Goal: Task Accomplishment & Management: Manage account settings

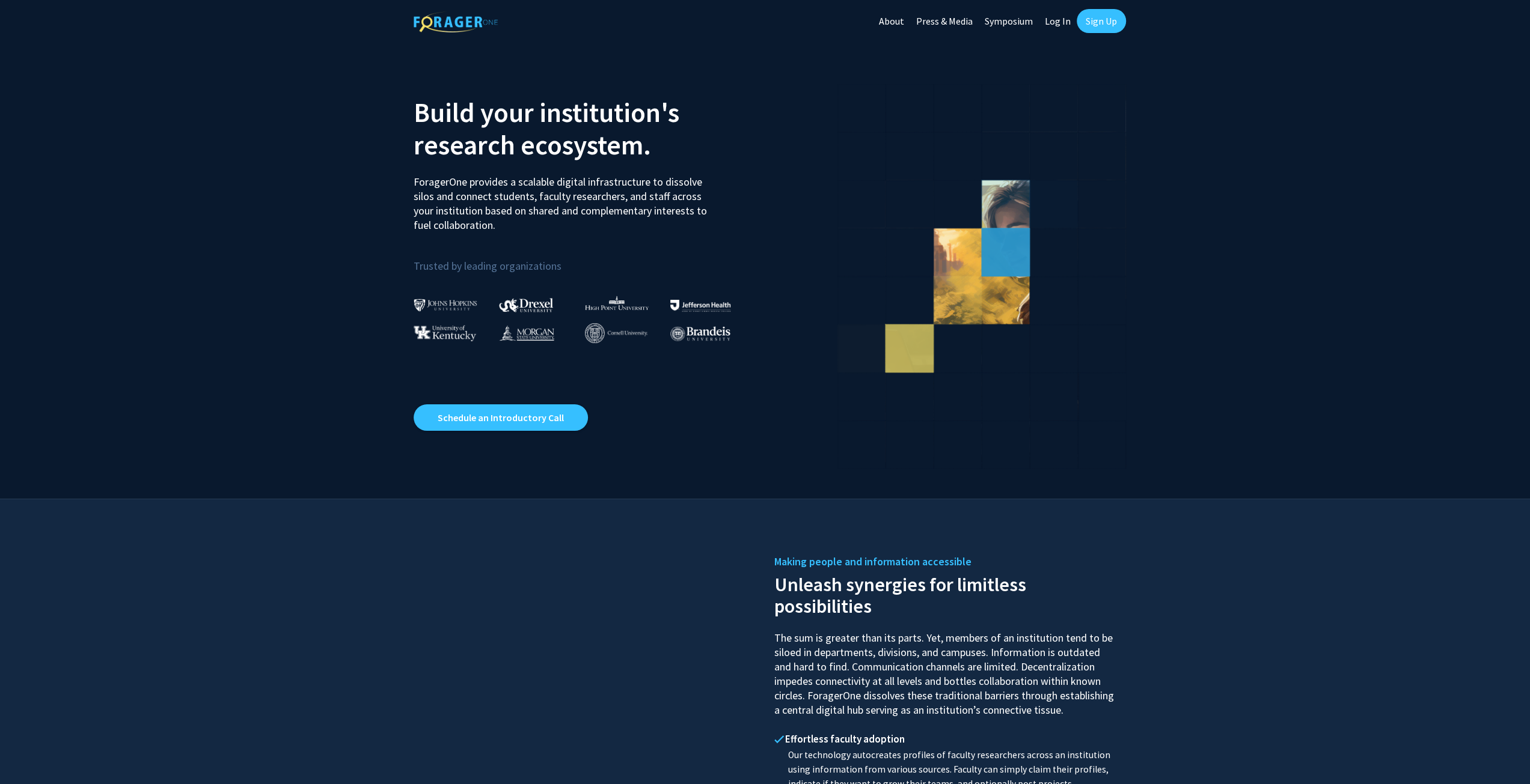
click at [1065, 19] on link "Log In" at bounding box center [1058, 21] width 38 height 42
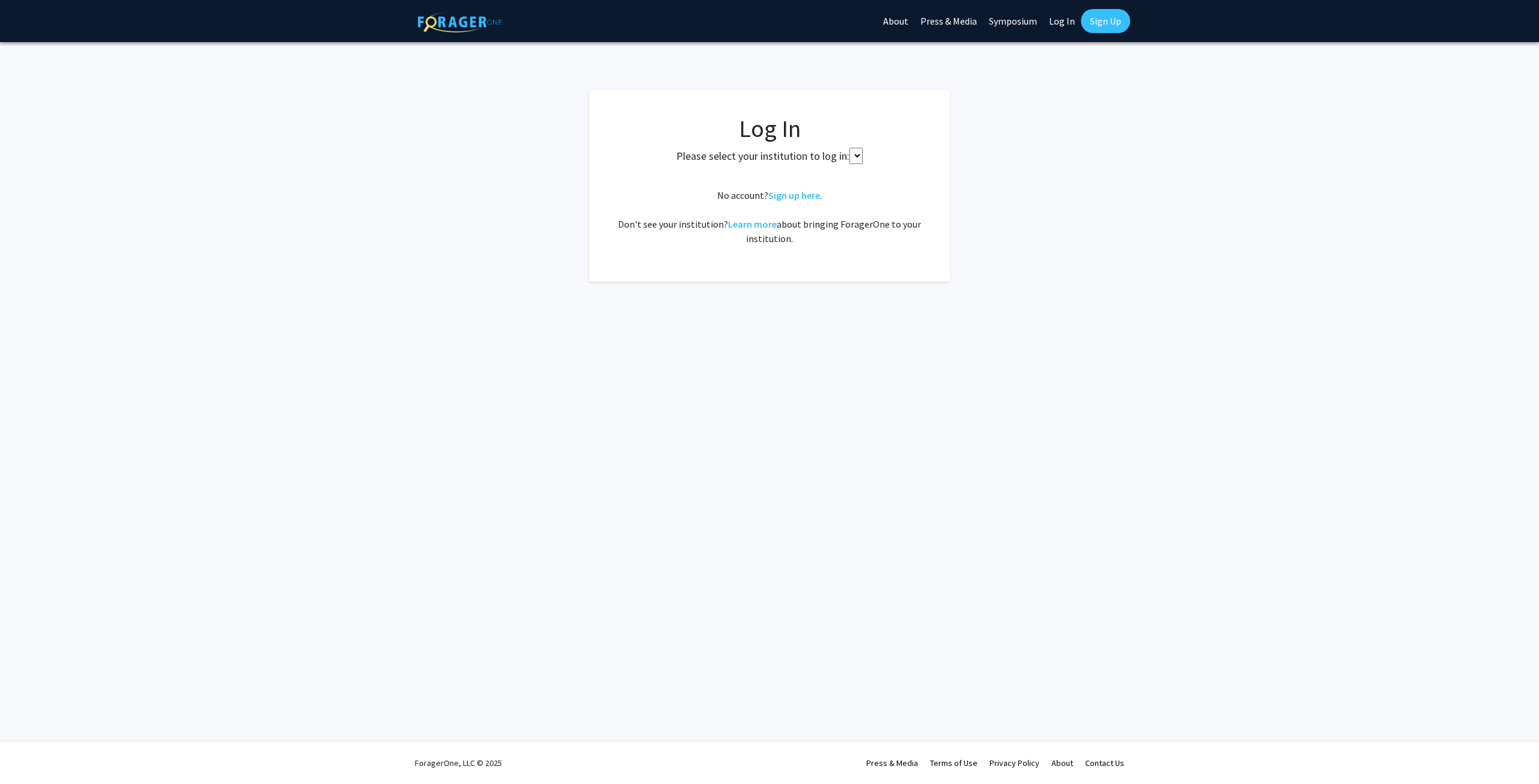
select select
click at [756, 170] on span "Select your institution" at bounding box center [772, 177] width 234 height 24
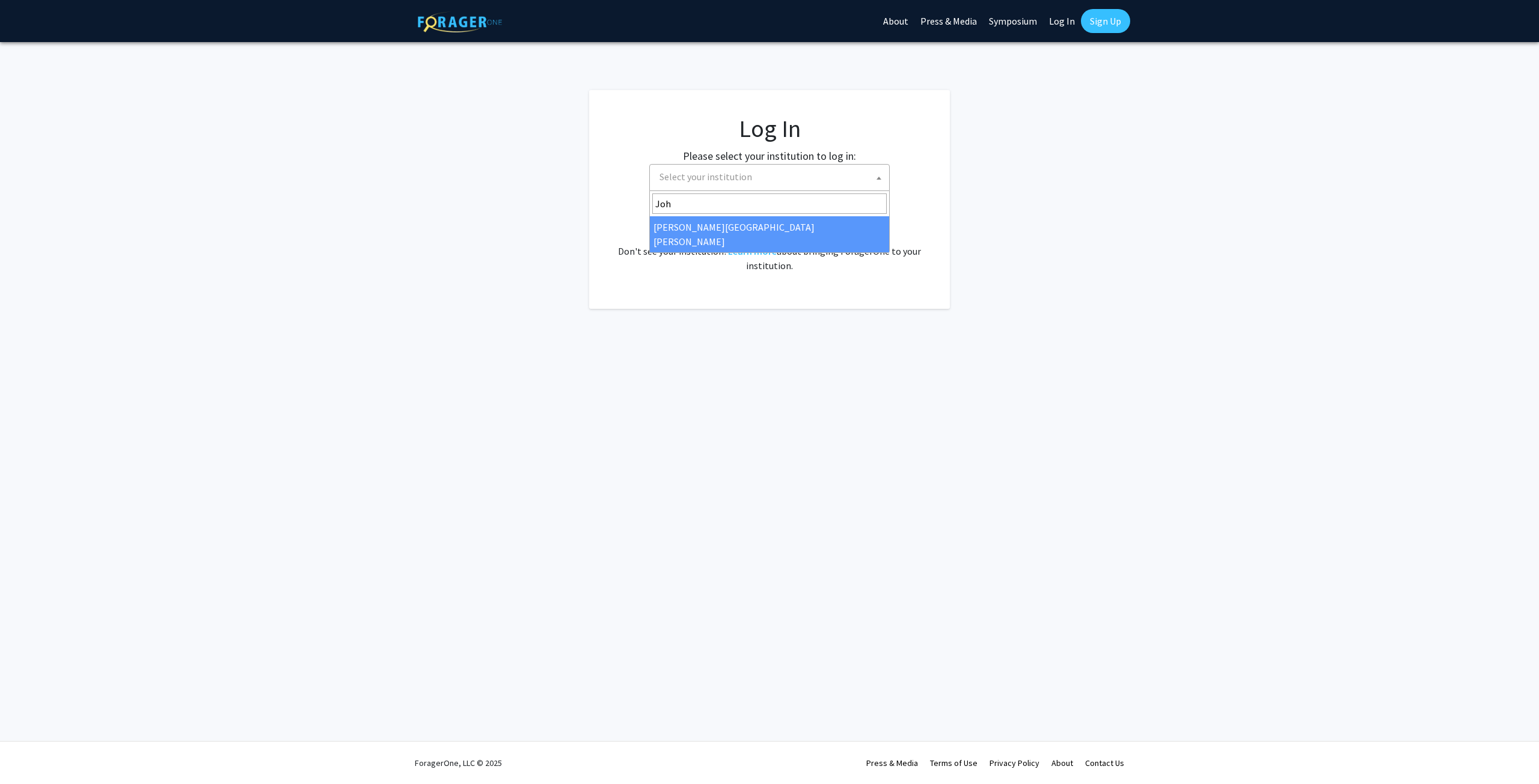
type input "Joh"
select select "1"
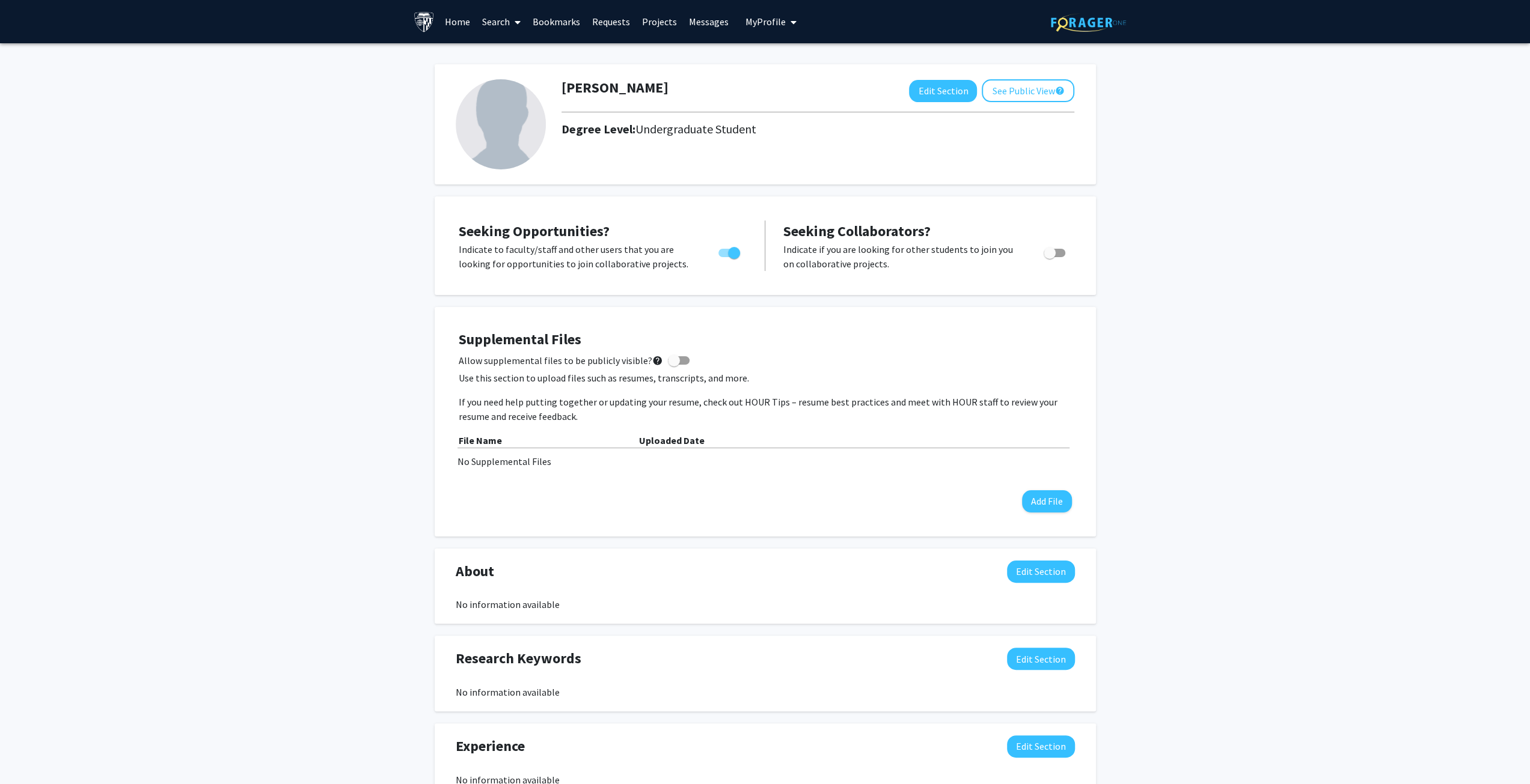
click at [738, 250] on span "Toggle" at bounding box center [734, 253] width 12 height 12
click at [724, 257] on input "Are you actively seeking opportunities?" at bounding box center [724, 257] width 1 height 1
checkbox input "false"
click at [745, 142] on div "Jiawei Peng Edit Section See Public View help Degree Level: Undergraduate Stude…" at bounding box center [817, 124] width 531 height 90
click at [960, 94] on button "Edit Section" at bounding box center [943, 91] width 68 height 22
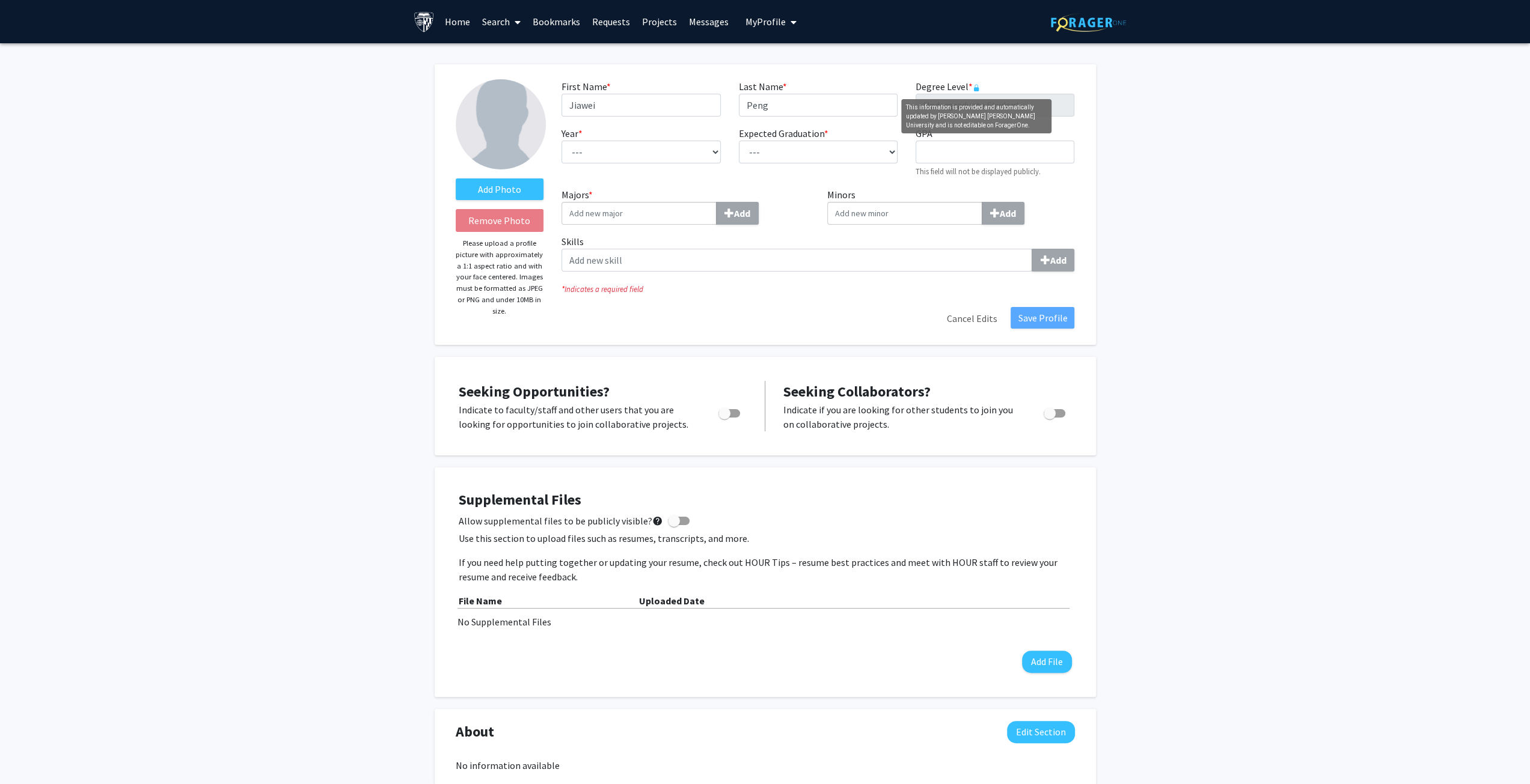
click at [974, 91] on mat-tooltip-component "This information is provided and automatically updated by Johns Hopkins Univers…" at bounding box center [976, 116] width 167 height 51
click at [426, 16] on img at bounding box center [424, 22] width 21 height 21
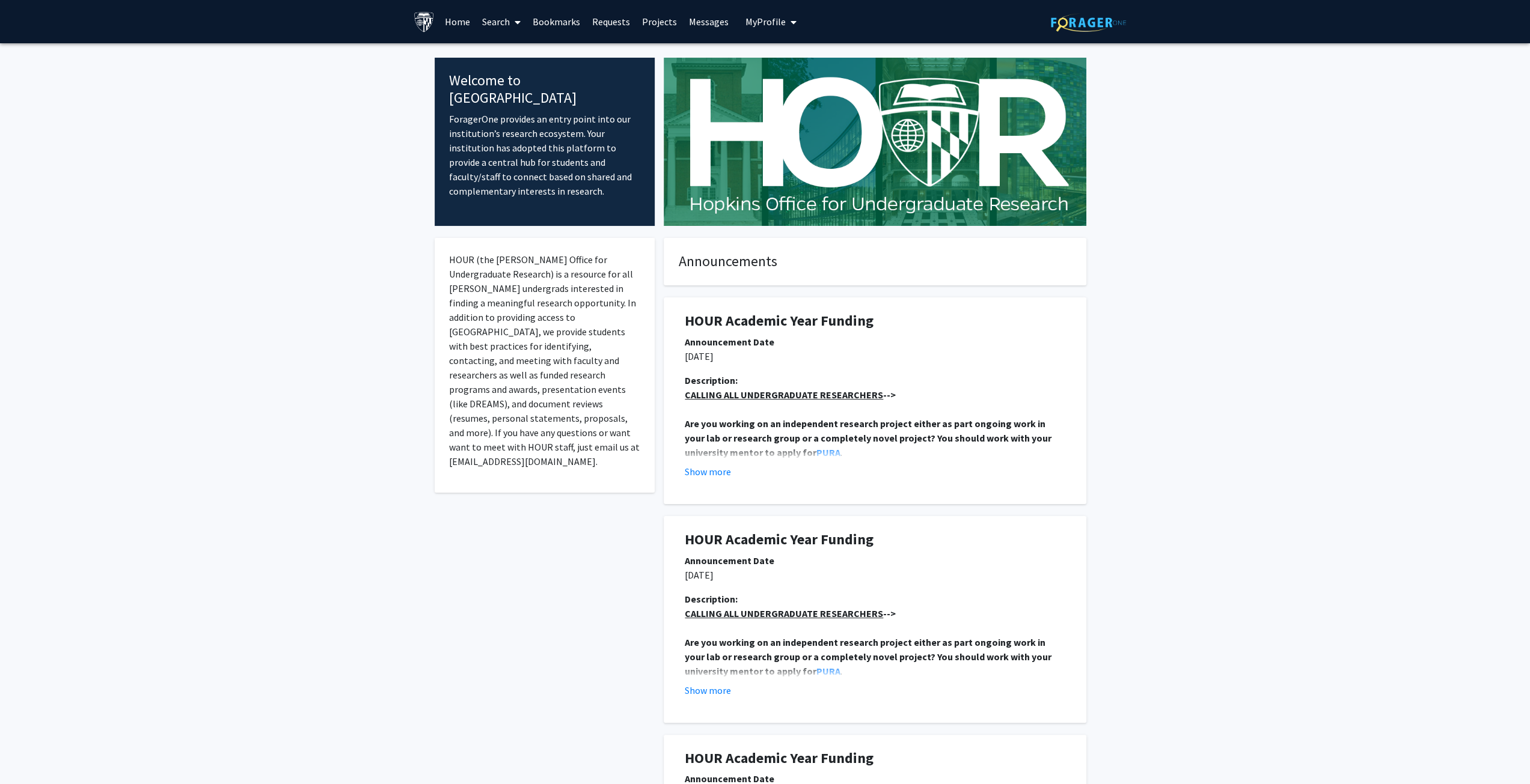
click at [1098, 19] on img at bounding box center [1088, 23] width 75 height 19
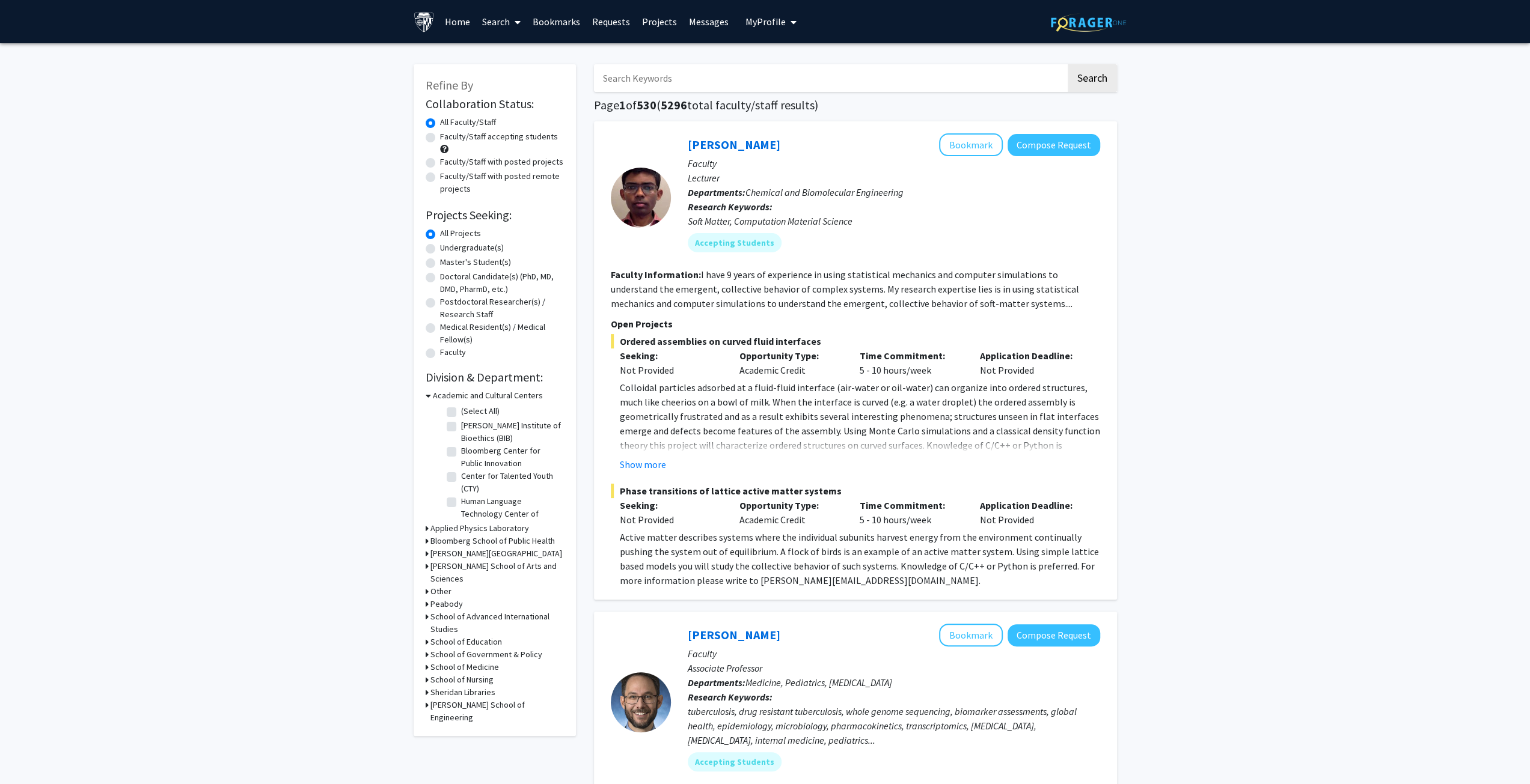
click at [778, 24] on span "My Profile" at bounding box center [766, 22] width 41 height 12
click at [809, 70] on span "View Profile" at bounding box center [819, 69] width 72 height 14
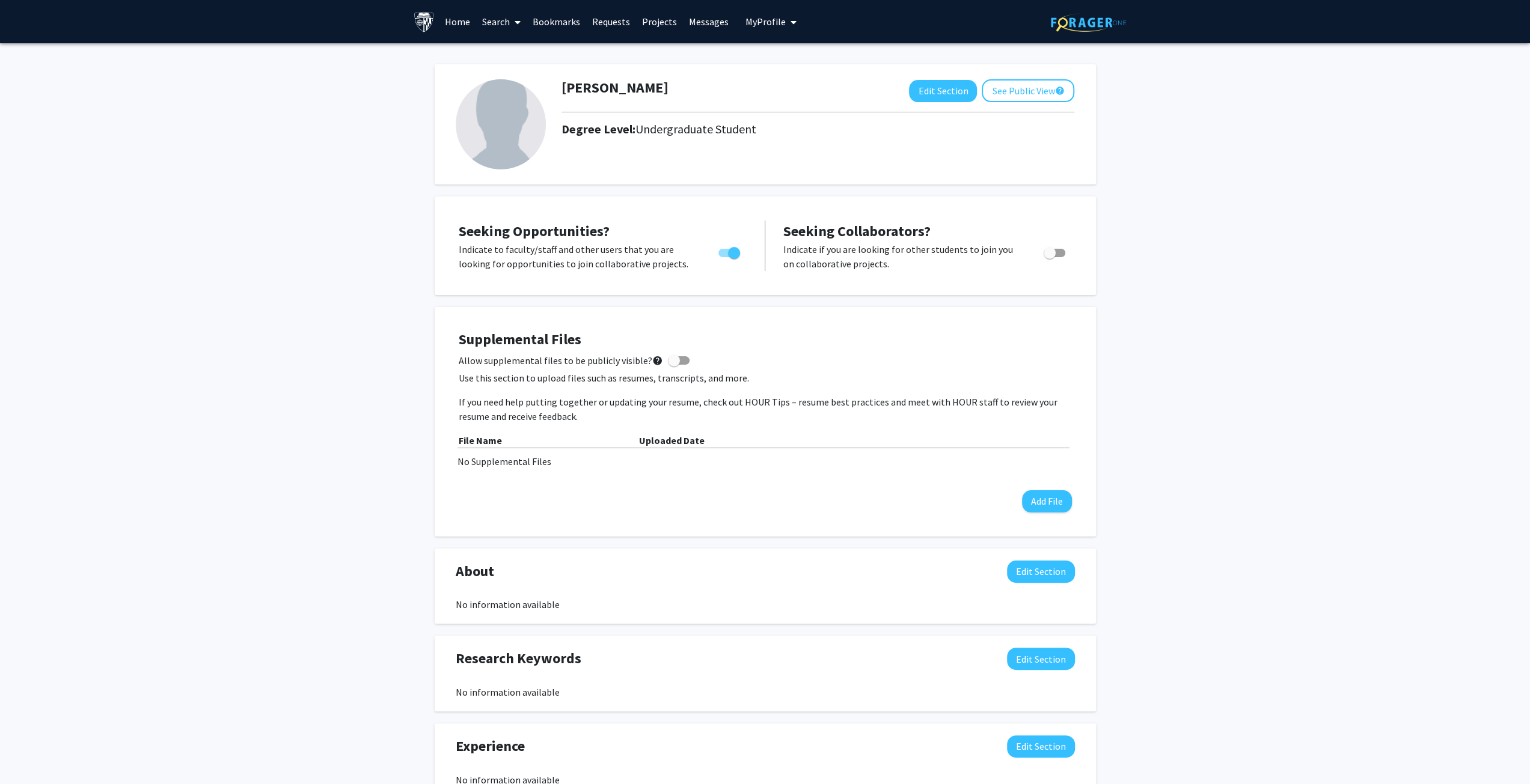
click at [734, 246] on label "Toggle" at bounding box center [726, 252] width 26 height 14
click at [724, 257] on input "Are you actively seeking opportunities?" at bounding box center [724, 257] width 1 height 1
checkbox input "false"
click at [941, 90] on button "Edit Section" at bounding box center [943, 91] width 68 height 22
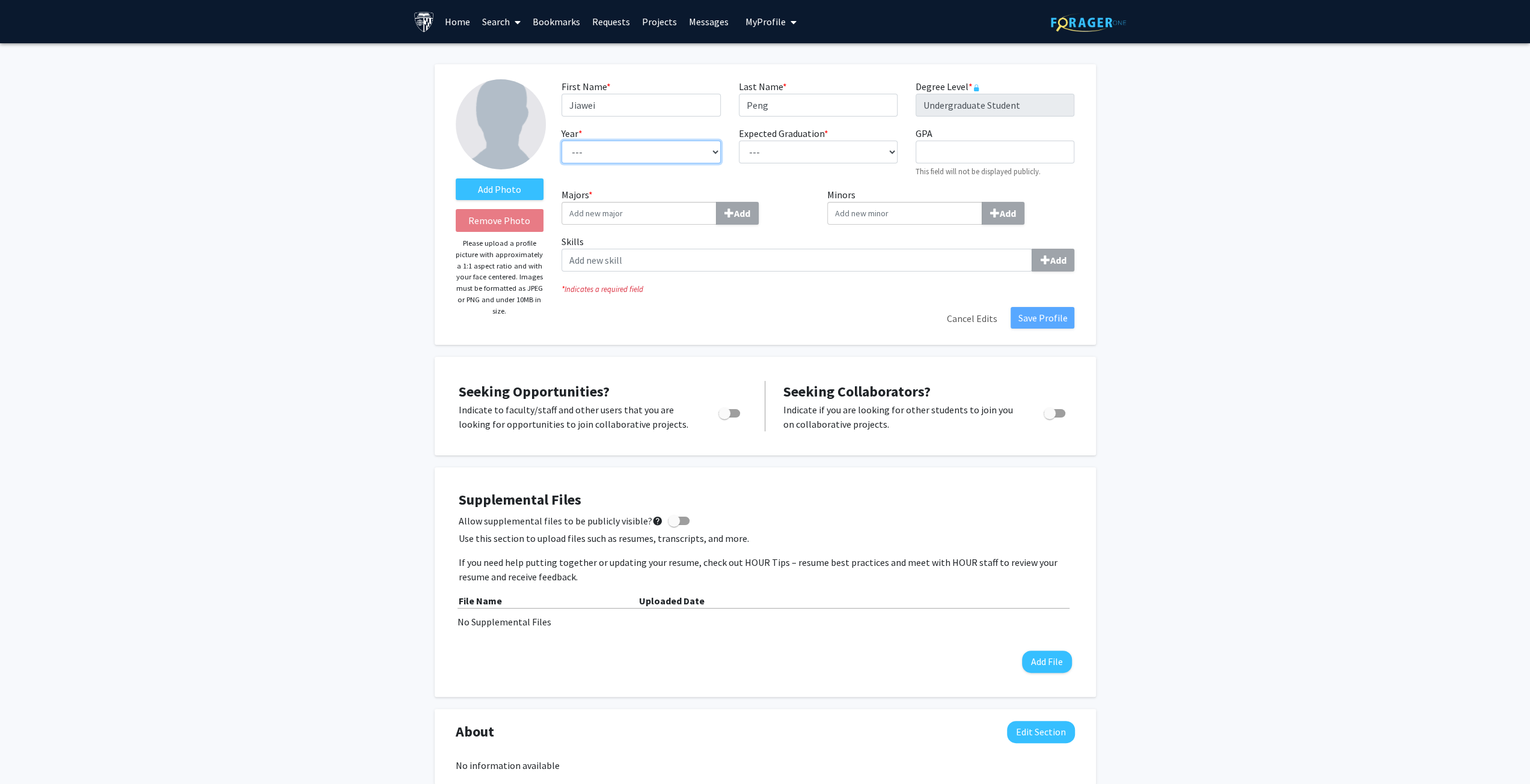
click at [681, 148] on select "--- First-year Sophomore Junior Senior Postbaccalaureate Certificate" at bounding box center [641, 152] width 159 height 23
select select "postbaccalaureate_certificate"
click at [562, 141] on select "--- First-year Sophomore Junior Senior Postbaccalaureate Certificate" at bounding box center [641, 152] width 159 height 23
drag, startPoint x: 694, startPoint y: 154, endPoint x: 575, endPoint y: 154, distance: 119.0
click at [575, 154] on select "--- First-year Sophomore Junior Senior Postbaccalaureate Certificate" at bounding box center [641, 152] width 159 height 23
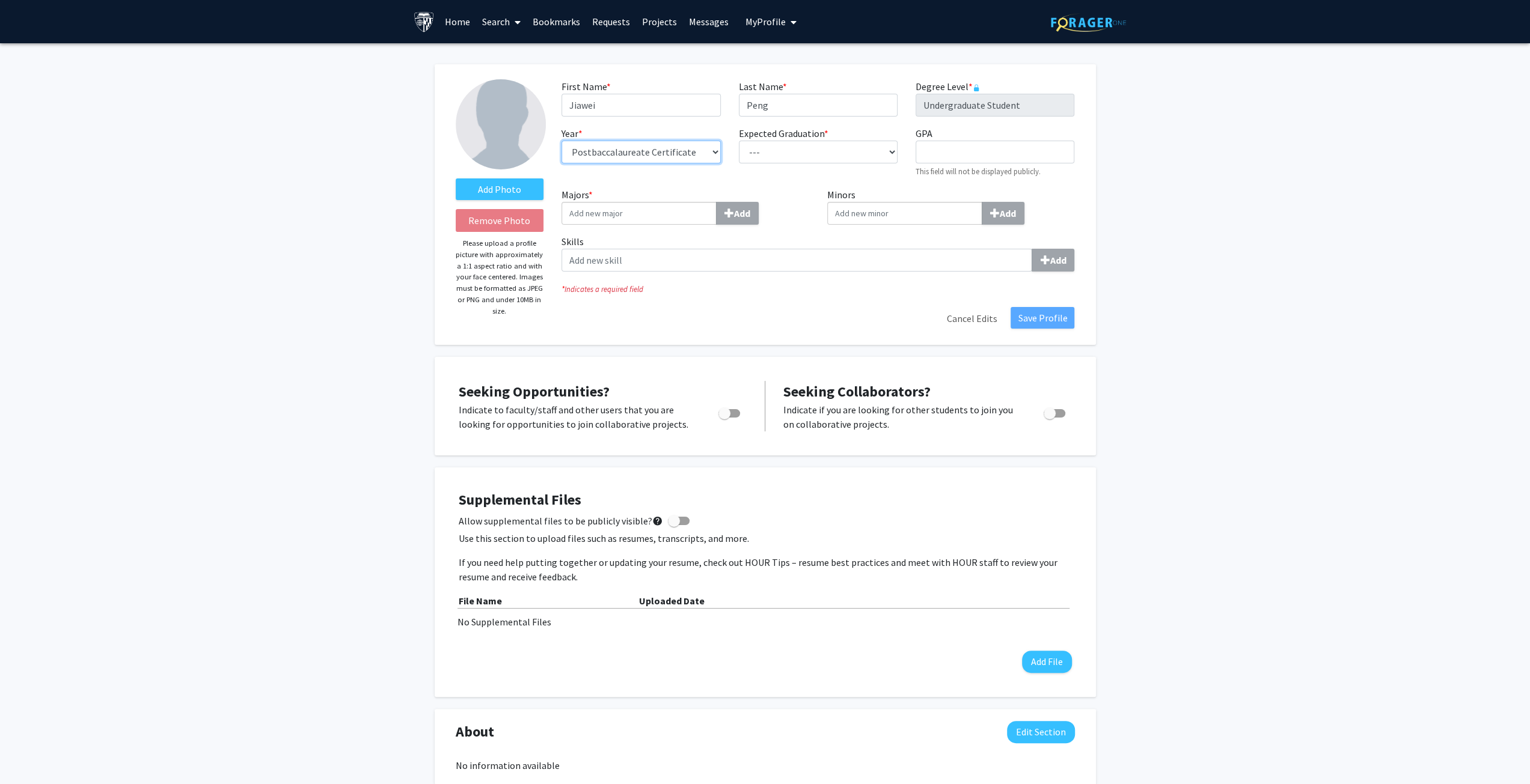
click at [644, 153] on select "--- First-year Sophomore Junior Senior Postbaccalaureate Certificate" at bounding box center [641, 152] width 159 height 23
click at [686, 147] on select "--- First-year Sophomore Junior Senior Postbaccalaureate Certificate" at bounding box center [641, 152] width 159 height 23
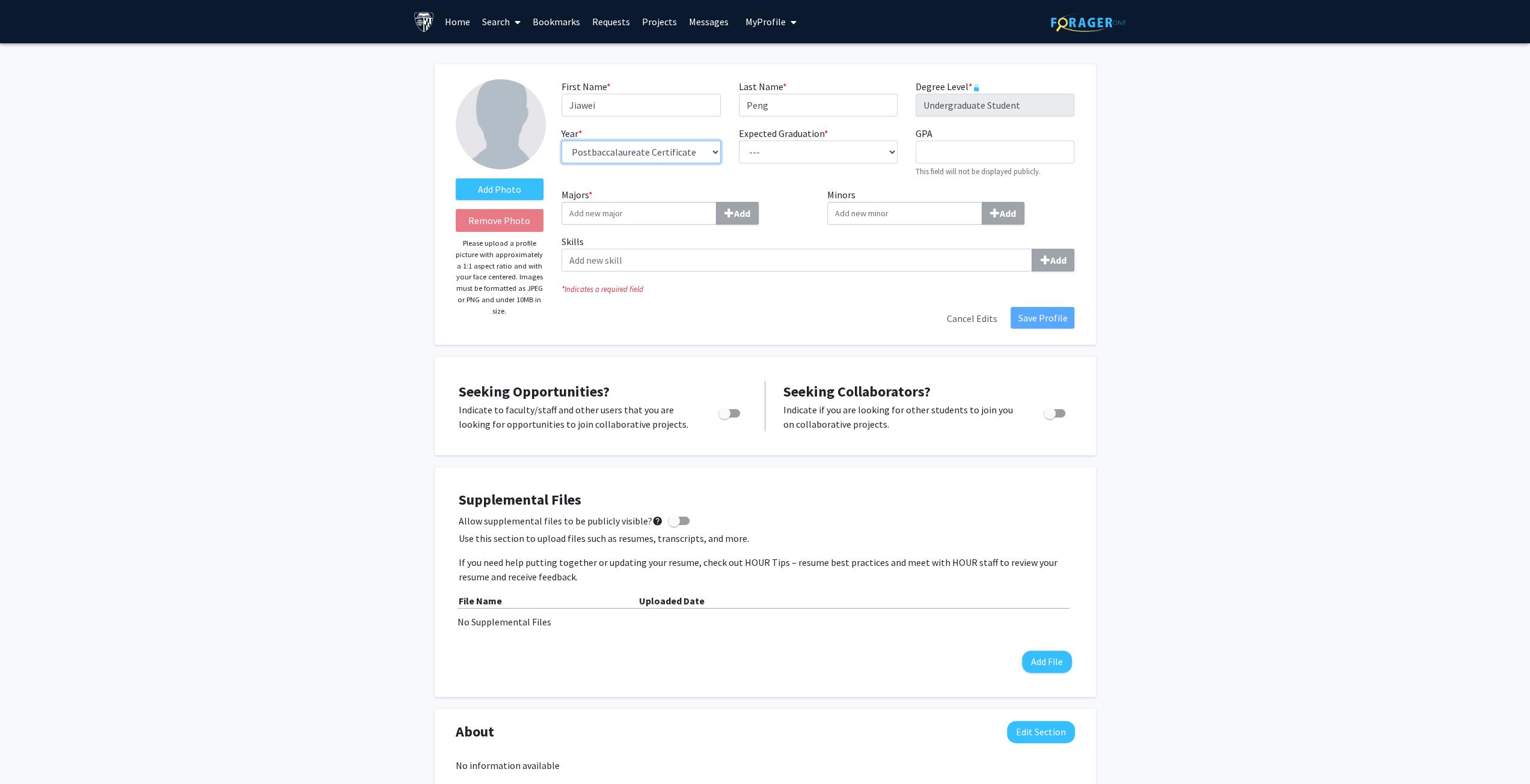
click at [681, 152] on select "--- First-year Sophomore Junior Senior Postbaccalaureate Certificate" at bounding box center [641, 152] width 159 height 23
click at [562, 141] on select "--- First-year Sophomore Junior Senior Postbaccalaureate Certificate" at bounding box center [641, 152] width 159 height 23
click at [653, 154] on select "--- First-year Sophomore Junior Senior Postbaccalaureate Certificate" at bounding box center [641, 152] width 159 height 23
click at [653, 152] on select "--- First-year Sophomore Junior Senior Postbaccalaureate Certificate" at bounding box center [641, 152] width 159 height 23
click at [436, 17] on link at bounding box center [426, 22] width 26 height 42
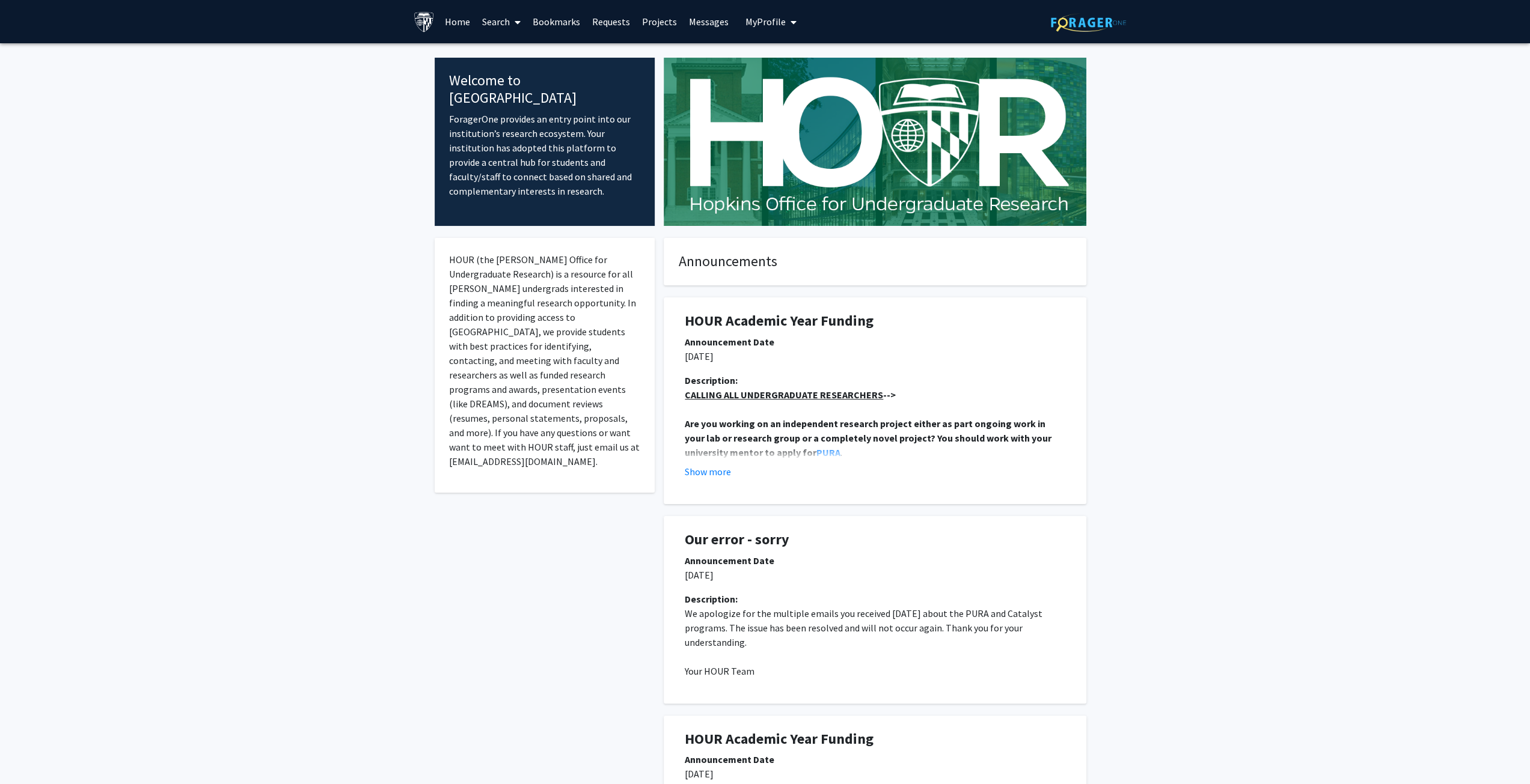
click at [756, 18] on span "My Profile" at bounding box center [766, 22] width 41 height 12
click at [805, 92] on link "Account Settings" at bounding box center [808, 93] width 108 height 14
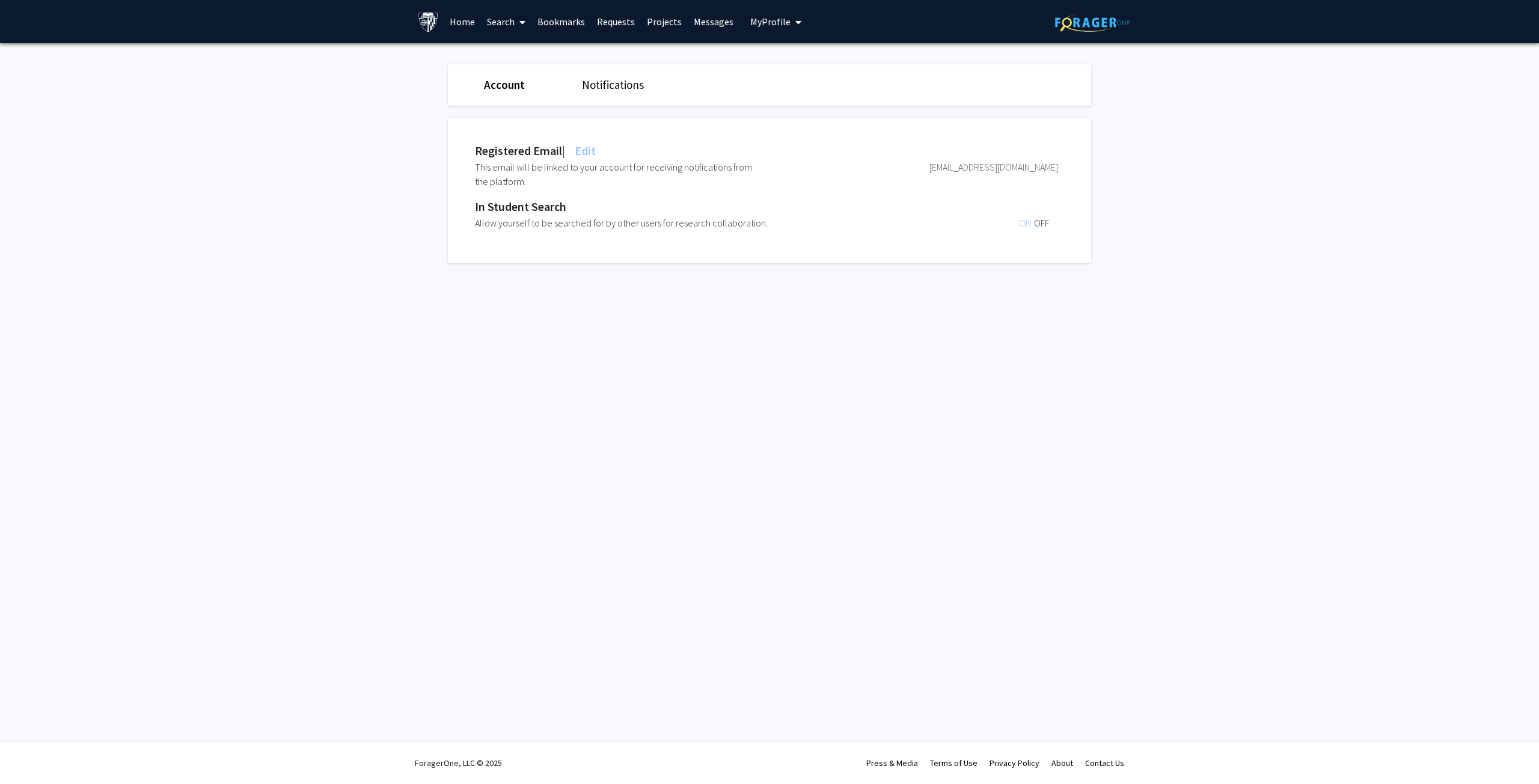
click at [1048, 223] on span "OFF" at bounding box center [1042, 223] width 15 height 12
click at [1022, 217] on span "ON" at bounding box center [1027, 223] width 15 height 12
click at [1050, 219] on div "ON OFF" at bounding box center [937, 223] width 243 height 14
click at [1047, 225] on span "OFF" at bounding box center [1042, 223] width 15 height 12
click at [611, 83] on link "Notifications" at bounding box center [612, 85] width 62 height 14
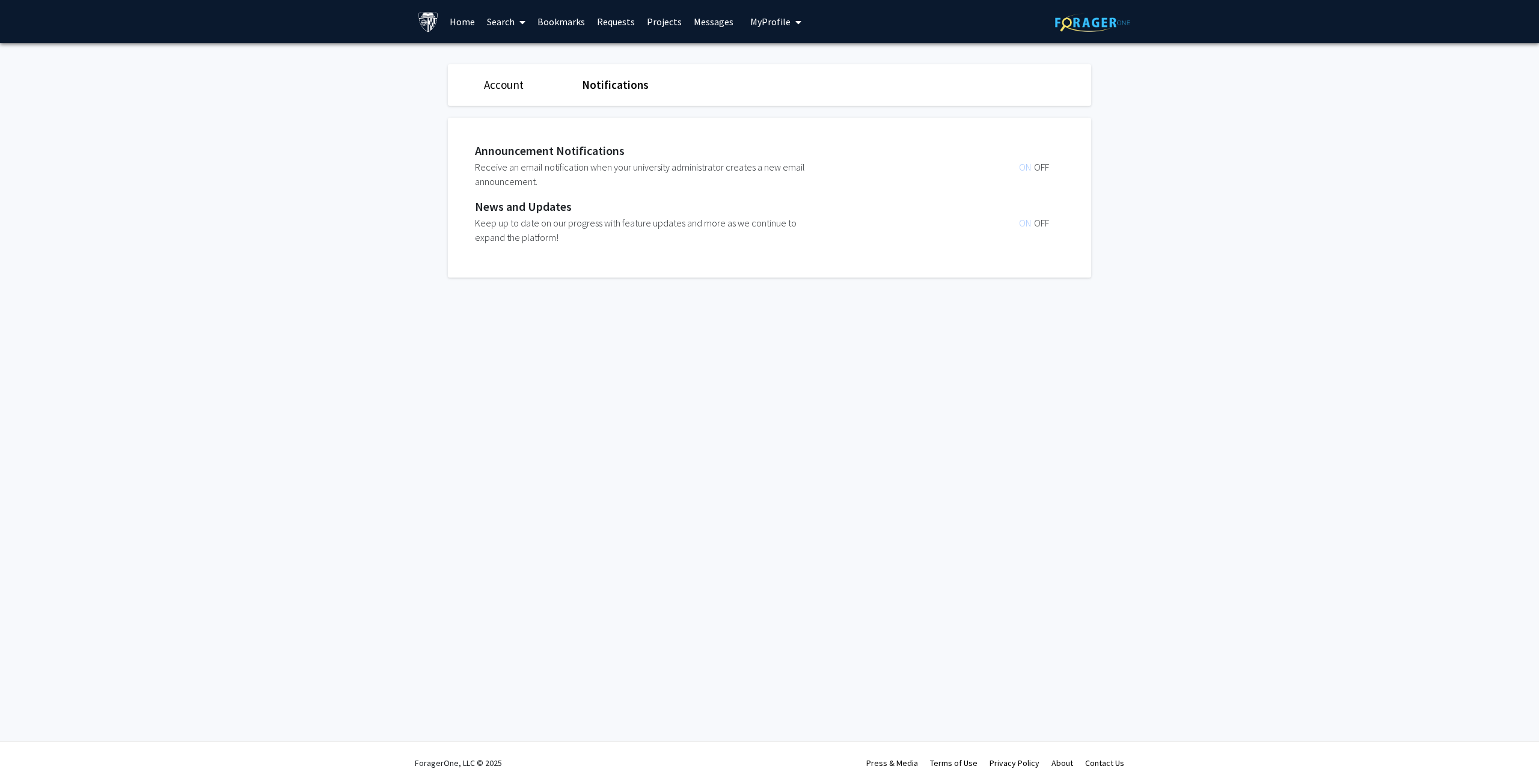
click at [1044, 164] on span "OFF" at bounding box center [1042, 167] width 15 height 12
click at [1042, 222] on span "OFF" at bounding box center [1042, 223] width 15 height 12
click at [504, 85] on link "Account" at bounding box center [504, 85] width 40 height 14
click at [594, 147] on span "Edit" at bounding box center [584, 150] width 24 height 15
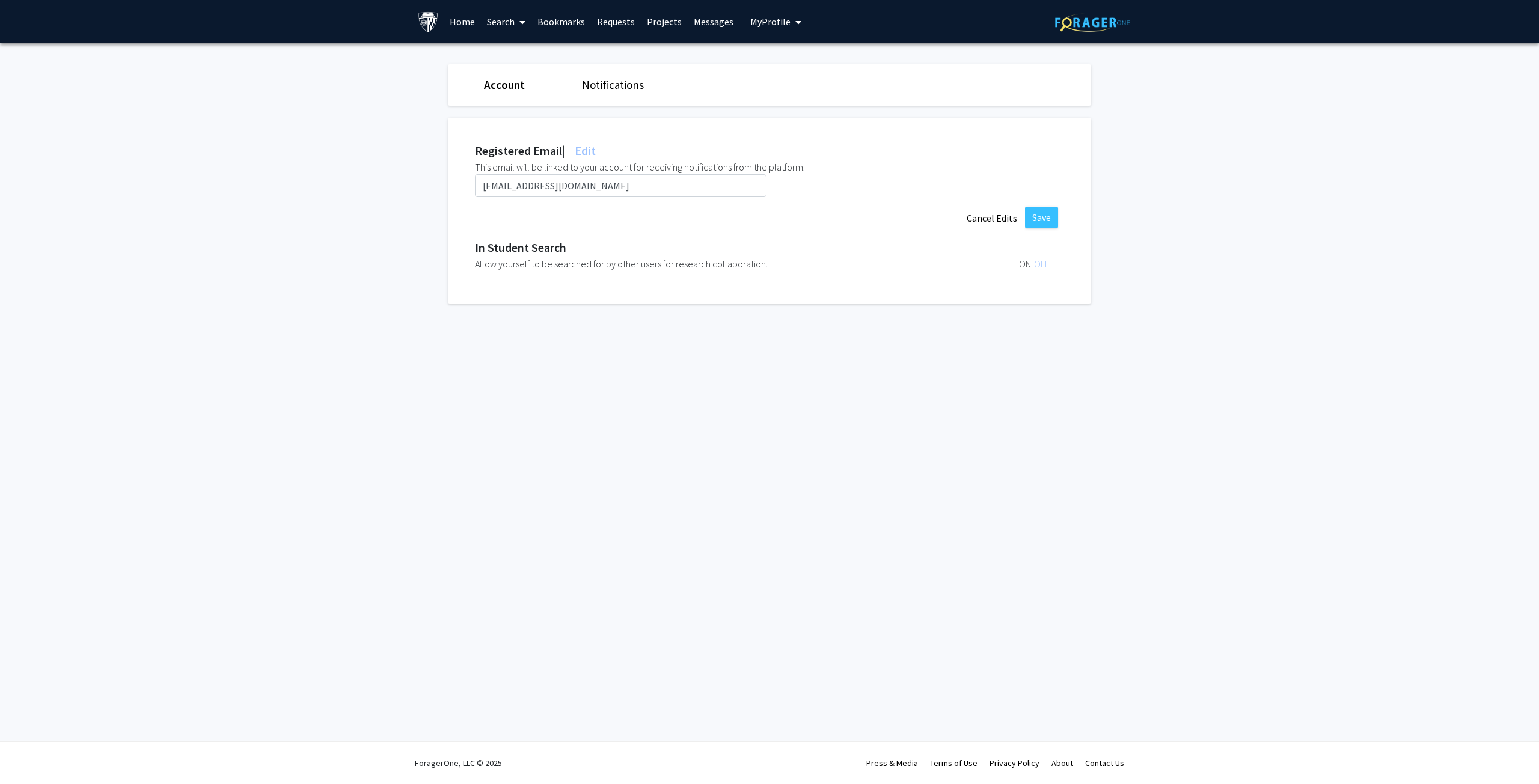
click at [744, 333] on div "Skip navigation Home Search Bookmarks Requests Projects Messages My Profile Jia…" at bounding box center [770, 392] width 1539 height 784
click at [520, 83] on link "Account" at bounding box center [504, 85] width 41 height 14
click at [763, 20] on span "My Profile" at bounding box center [771, 22] width 41 height 12
click at [793, 92] on link "Account Settings" at bounding box center [813, 93] width 108 height 14
click at [434, 18] on img at bounding box center [428, 22] width 21 height 21
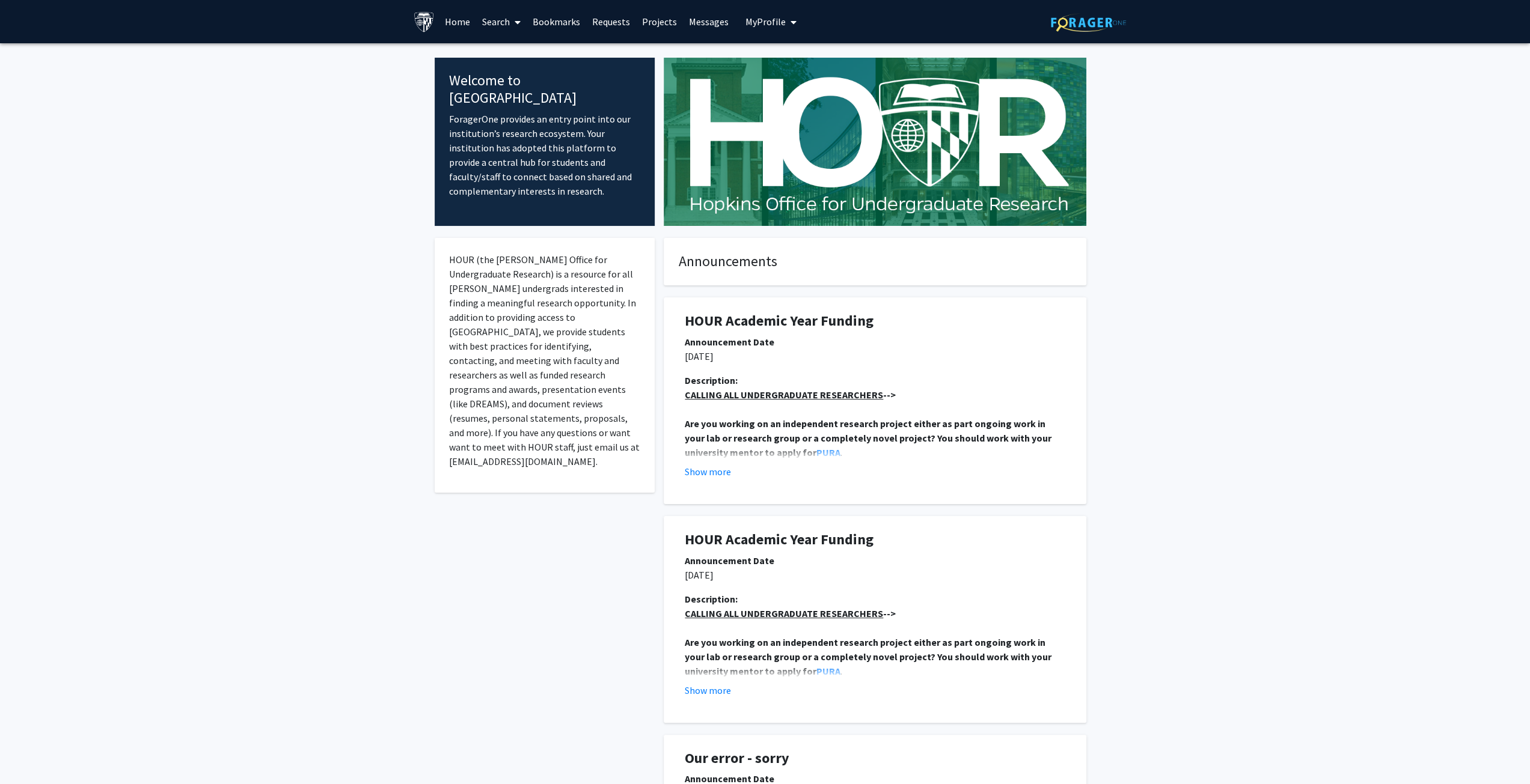
click at [779, 21] on span "My Profile" at bounding box center [766, 22] width 41 height 12
click at [928, 359] on p "08/12/2025" at bounding box center [875, 356] width 380 height 14
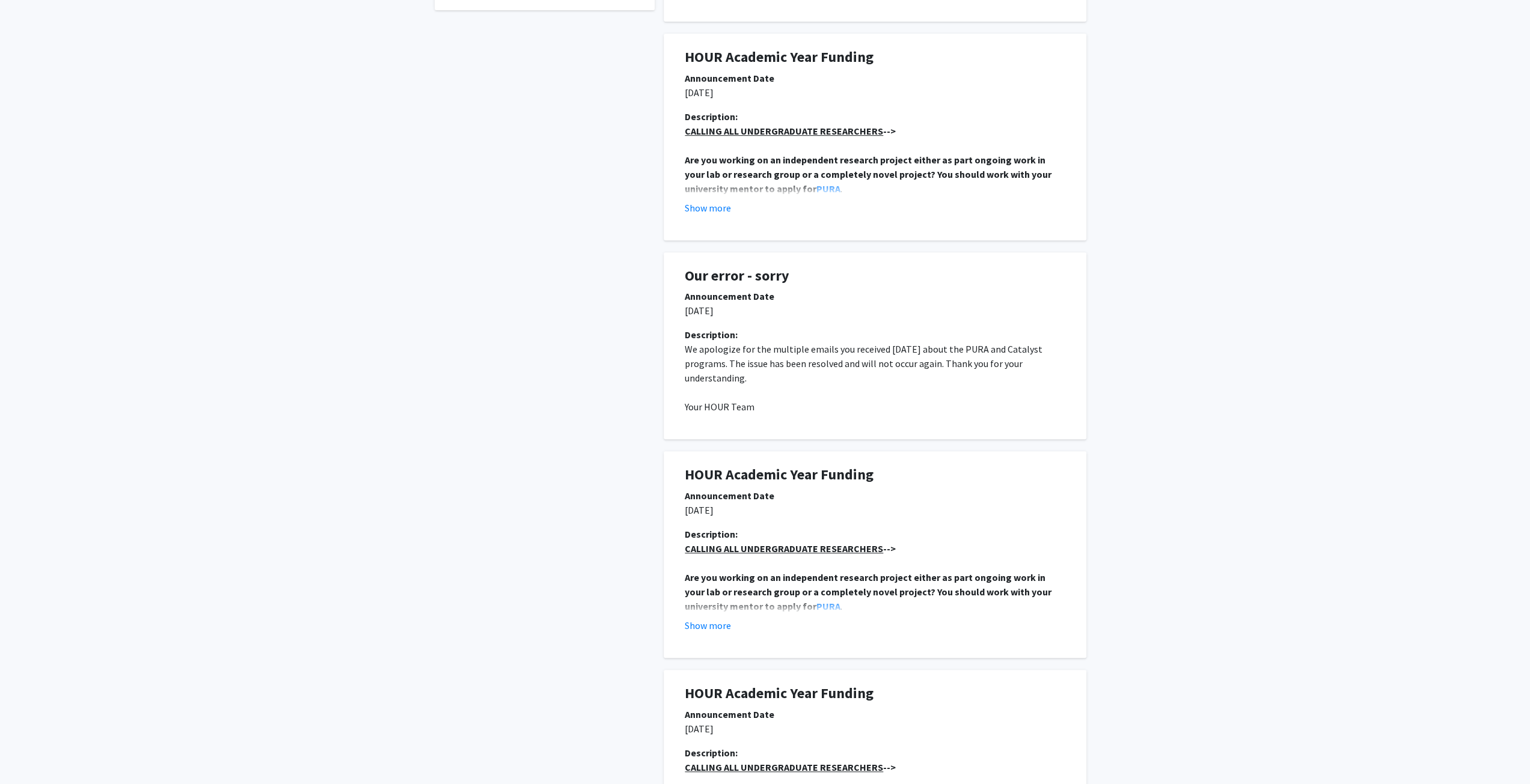
scroll to position [481, 0]
click at [746, 283] on h1 "Our error - sorry" at bounding box center [875, 278] width 380 height 18
click at [839, 315] on p "08/12/2025" at bounding box center [875, 312] width 380 height 14
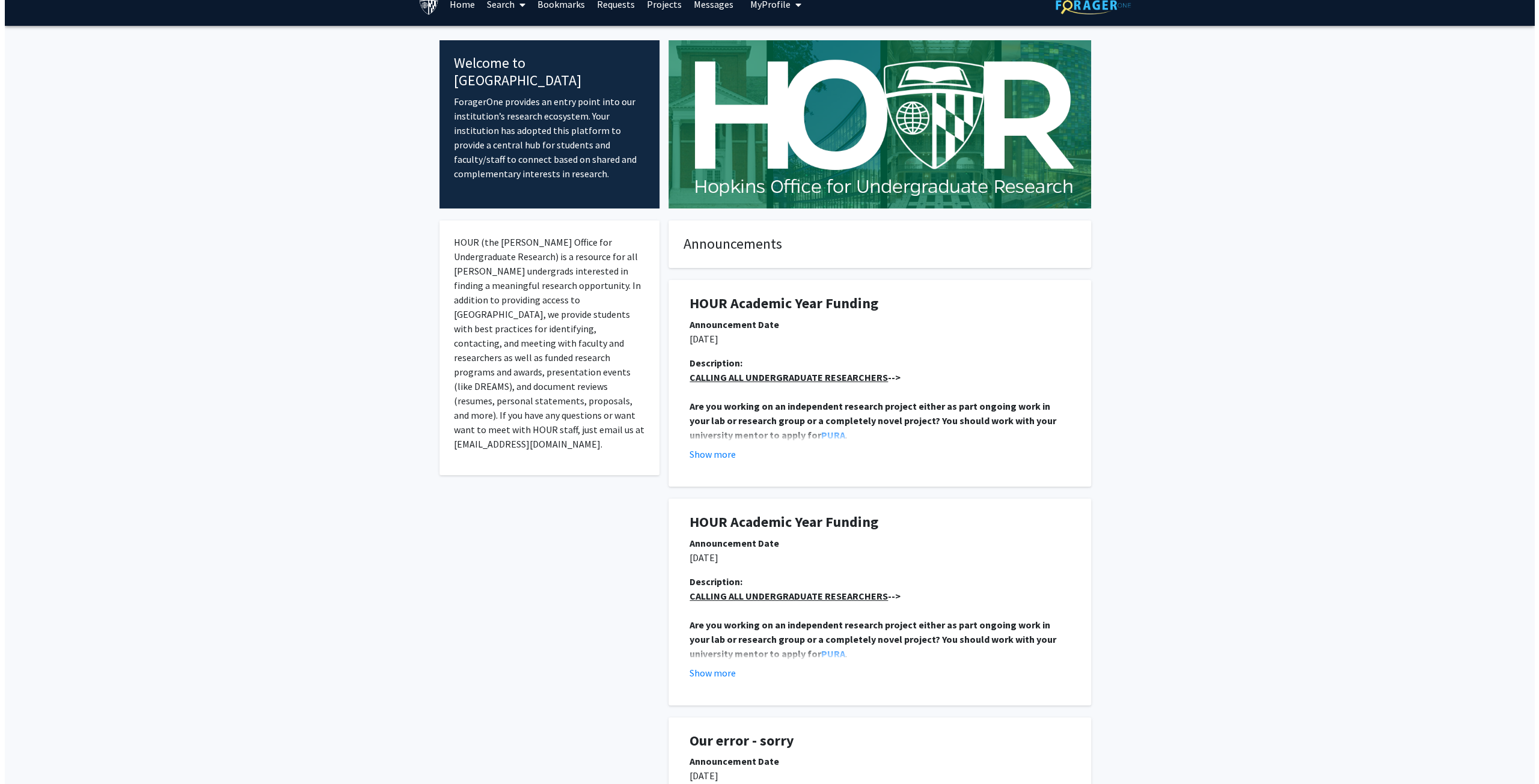
scroll to position [0, 0]
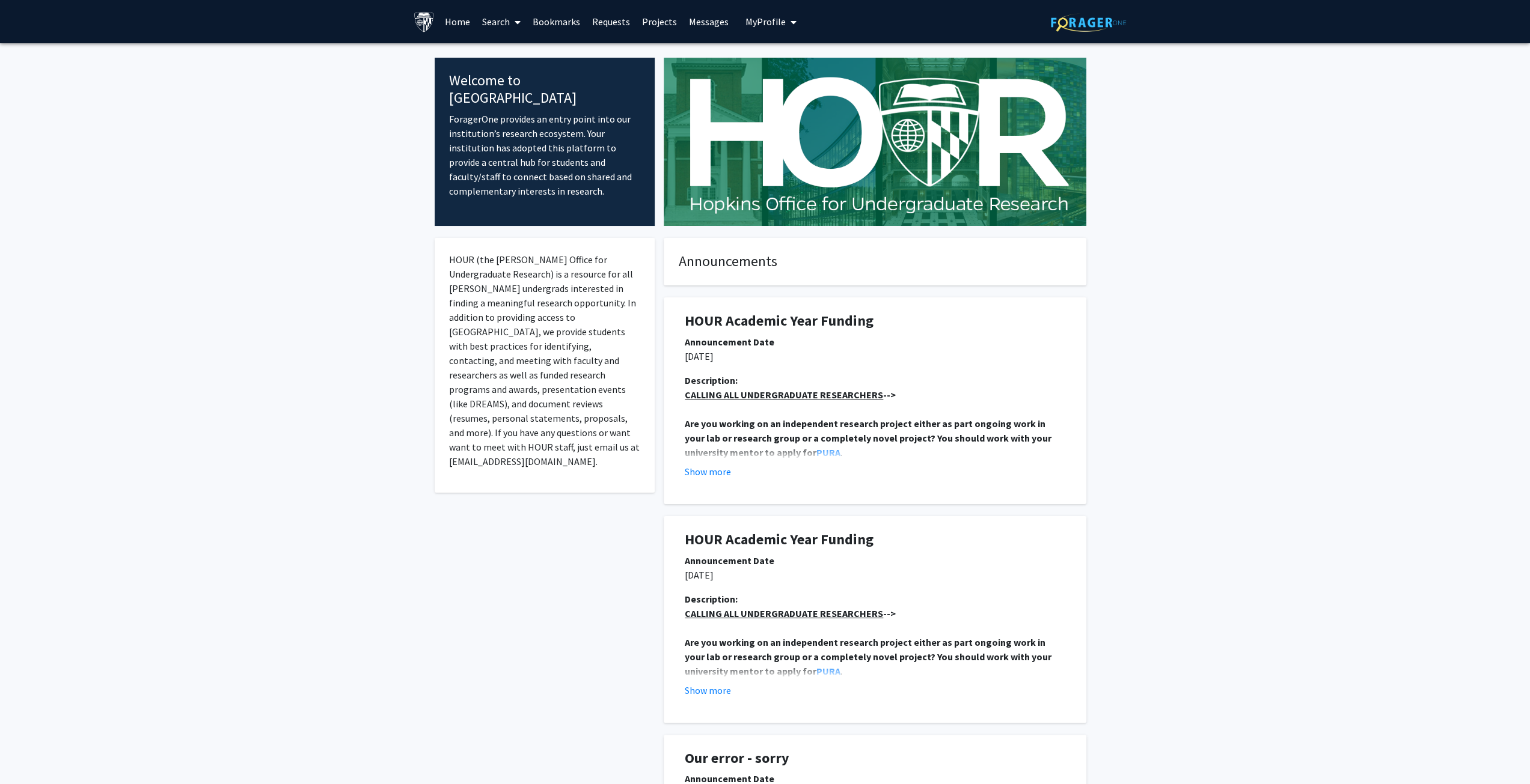
click at [778, 19] on span "My Profile" at bounding box center [766, 22] width 41 height 12
click at [807, 89] on link "Account Settings" at bounding box center [808, 93] width 108 height 14
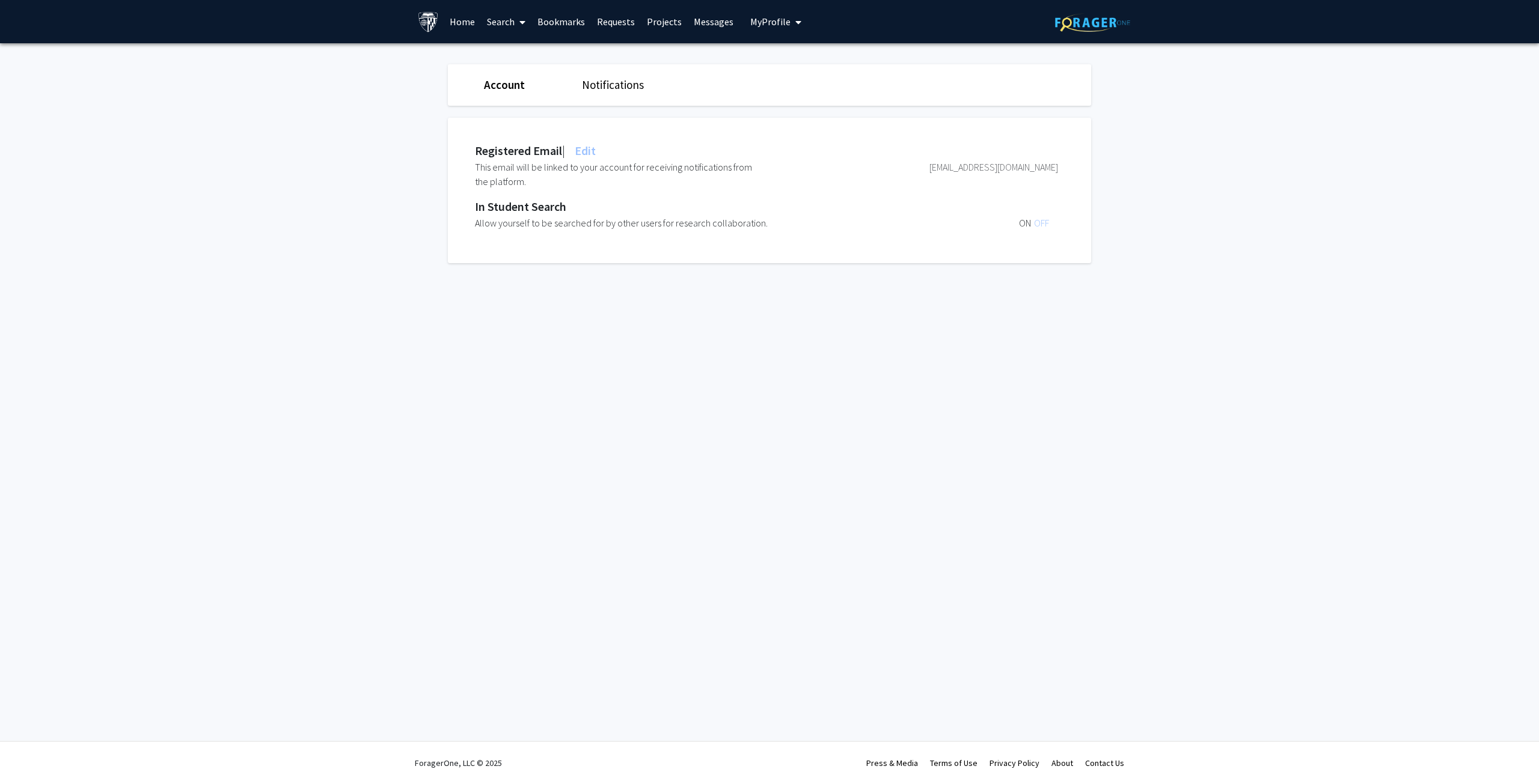
click at [629, 83] on link "Notifications" at bounding box center [612, 85] width 62 height 14
